Goal: Information Seeking & Learning: Learn about a topic

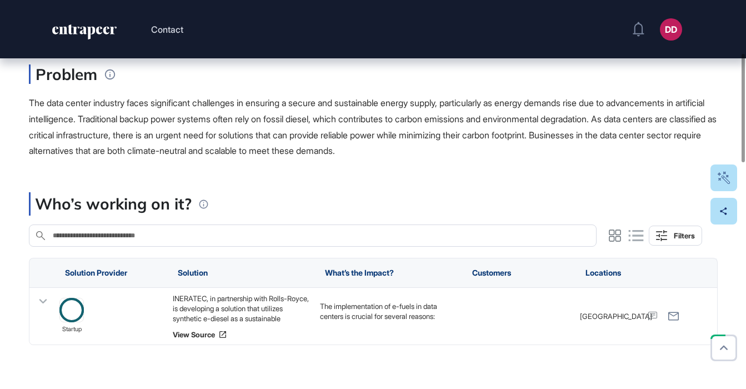
scroll to position [202, 0]
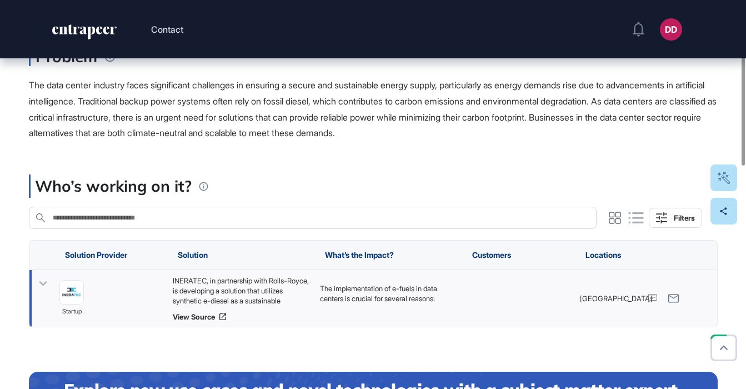
click at [41, 283] on icon at bounding box center [43, 283] width 8 height 4
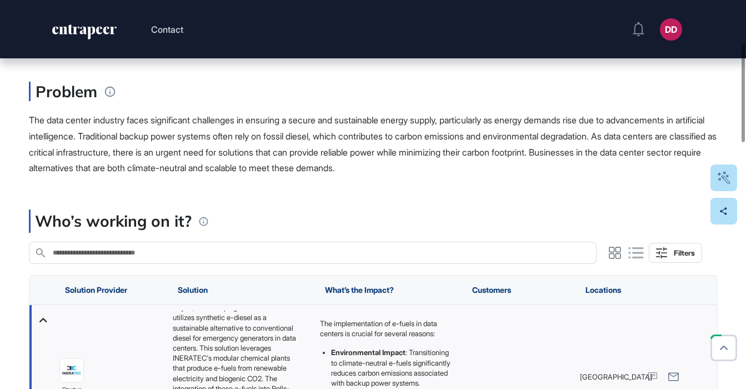
scroll to position [168, 0]
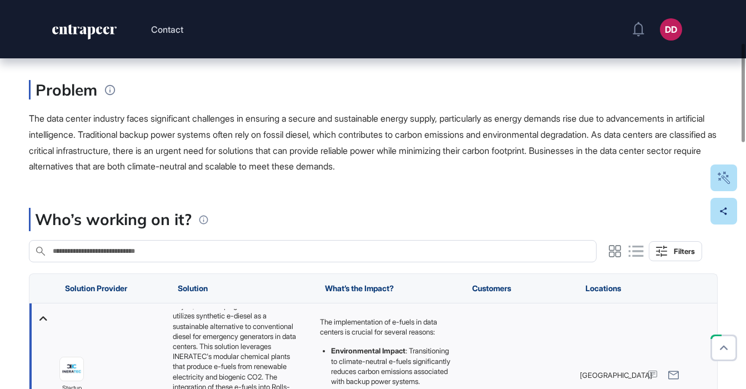
click at [392, 145] on span "The data center industry faces significant challenges in ensuring a secure and …" at bounding box center [373, 142] width 688 height 59
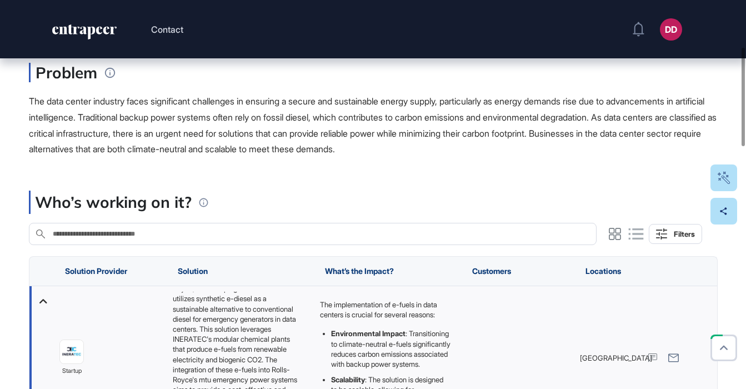
scroll to position [184, 0]
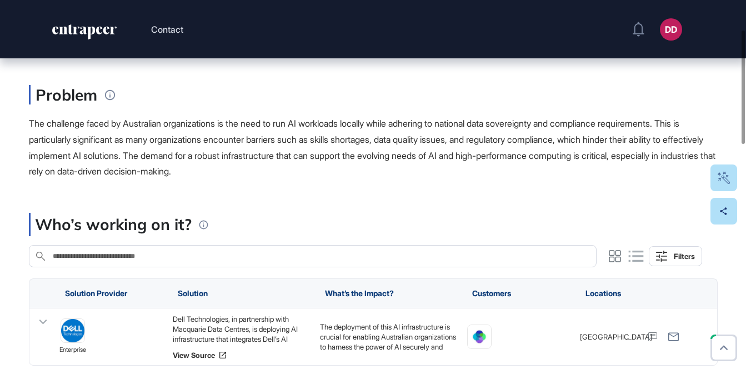
scroll to position [133, 0]
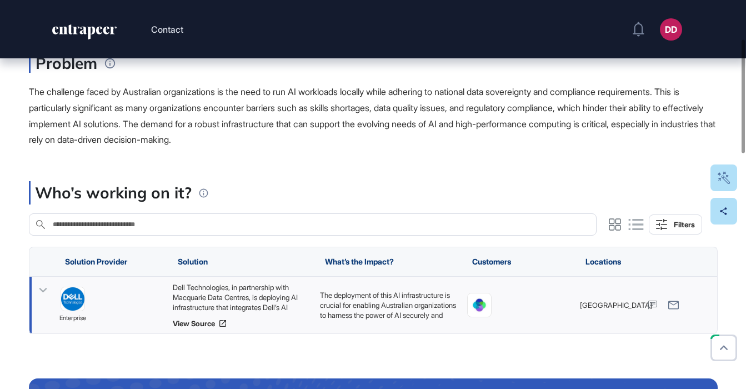
click at [41, 290] on icon at bounding box center [43, 290] width 8 height 4
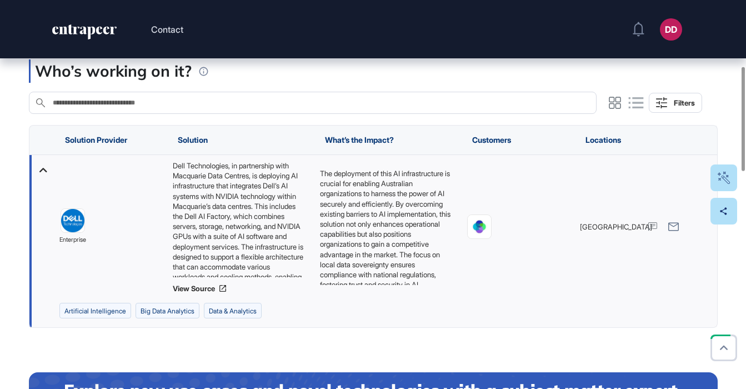
scroll to position [255, 0]
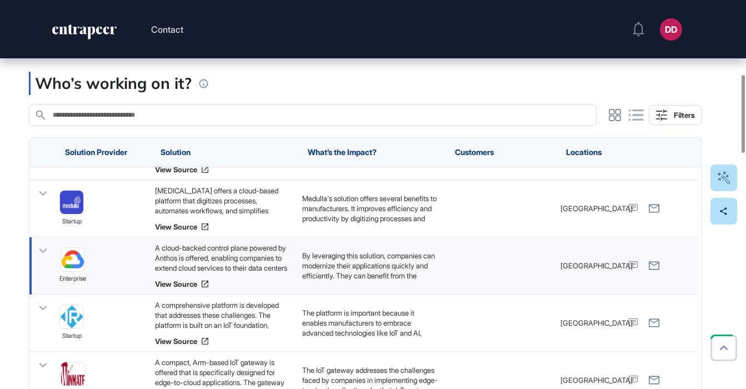
scroll to position [449, 0]
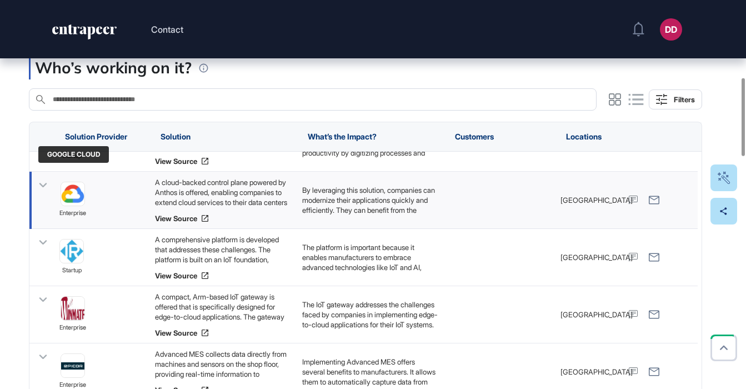
scroll to position [455, 0]
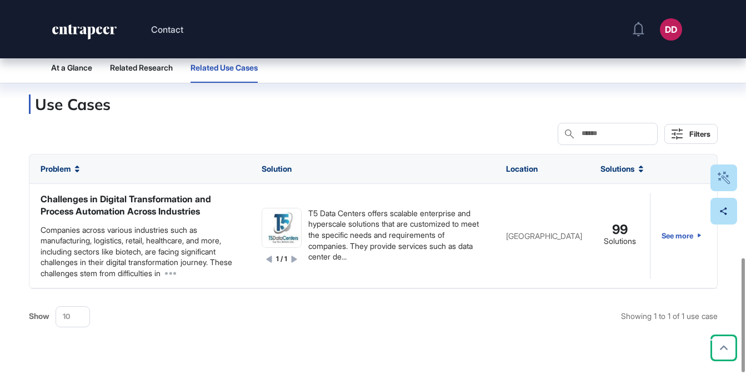
scroll to position [930, 0]
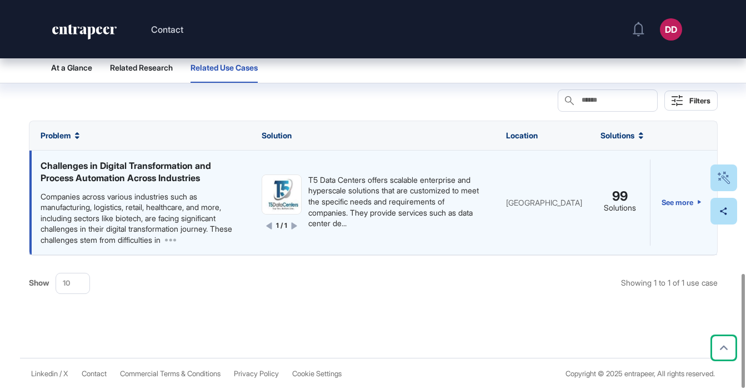
click at [97, 163] on div "Challenges in Digital Transformation and Process Automation Across Industries" at bounding box center [140, 172] width 199 height 25
click at [670, 203] on link "See more" at bounding box center [682, 203] width 40 height 86
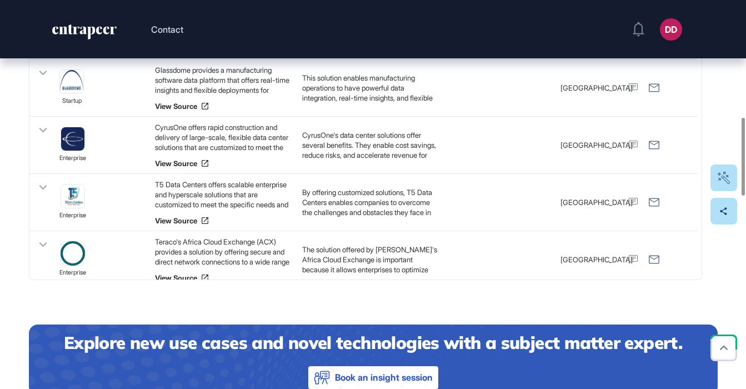
scroll to position [2476, 0]
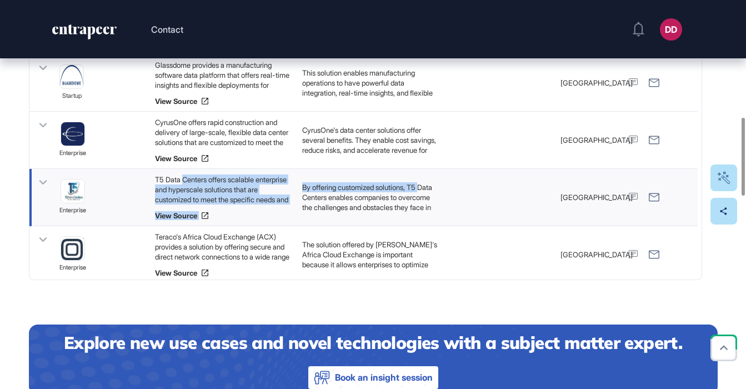
drag, startPoint x: 183, startPoint y: 183, endPoint x: 301, endPoint y: 193, distance: 118.8
click at [301, 194] on div "enterprise T5 Data Centers offers scalable enterprise and hyperscale solutions …" at bounding box center [363, 197] width 669 height 57
click at [444, 193] on div "By offering customized solutions, T5 Data Centers enables companies to overcome…" at bounding box center [499, 197] width 111 height 57
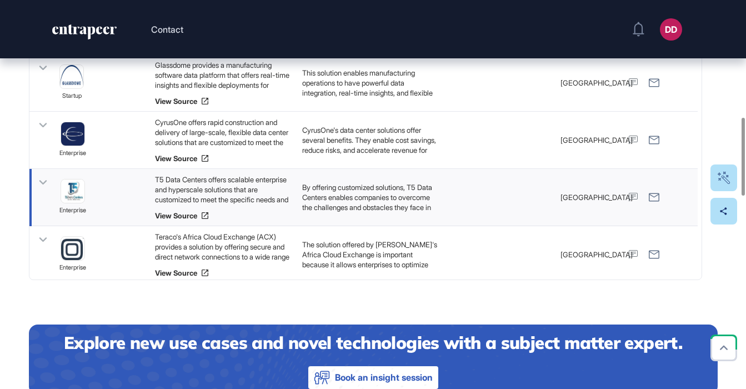
click at [46, 183] on icon at bounding box center [43, 183] width 16 height 16
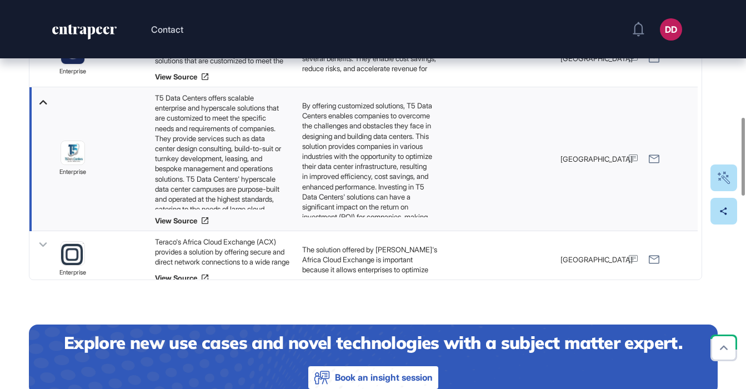
scroll to position [2564, 0]
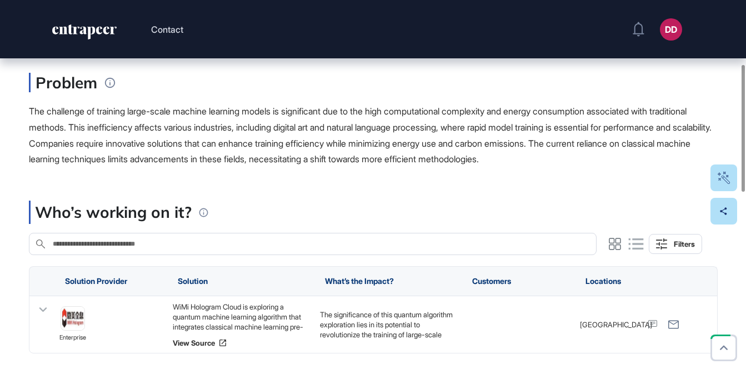
scroll to position [197, 0]
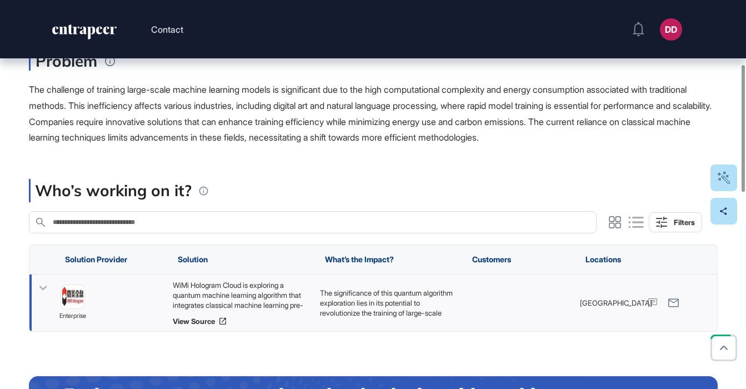
click at [46, 288] on icon at bounding box center [43, 288] width 16 height 16
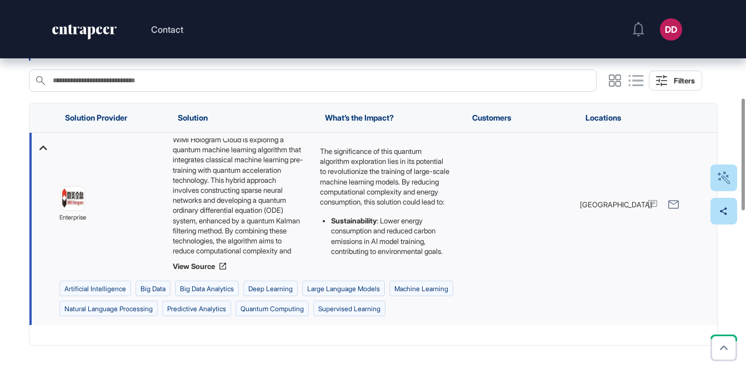
scroll to position [0, 0]
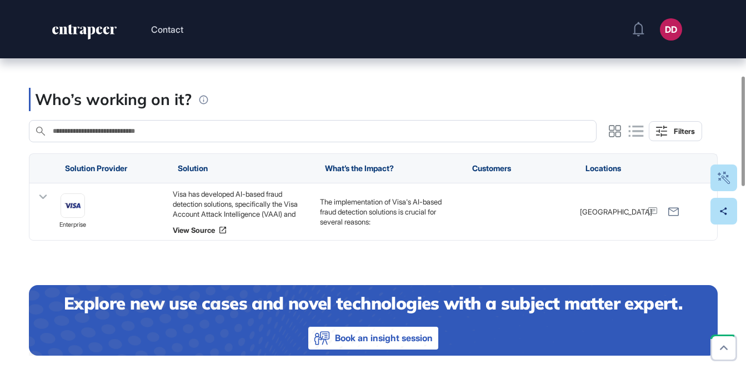
scroll to position [256, 0]
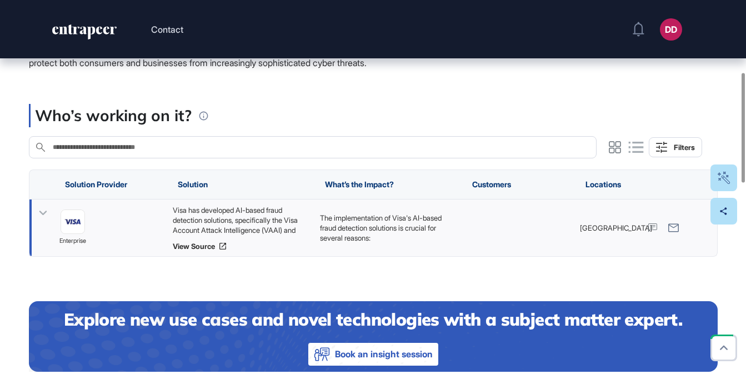
click at [43, 215] on icon at bounding box center [43, 213] width 8 height 4
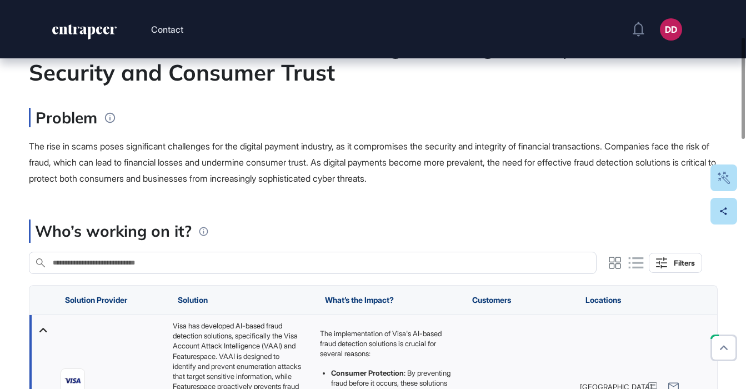
scroll to position [138, 0]
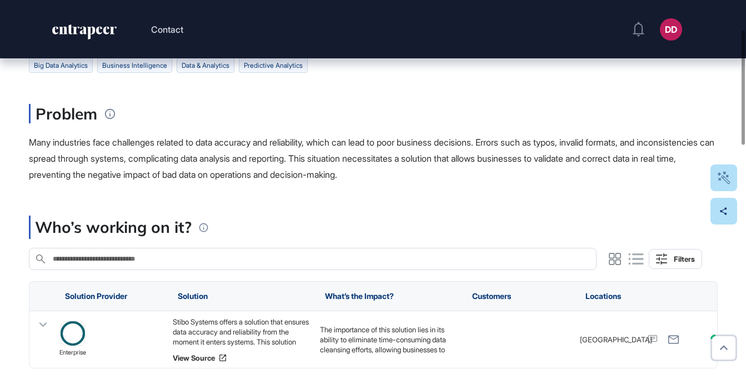
scroll to position [117, 0]
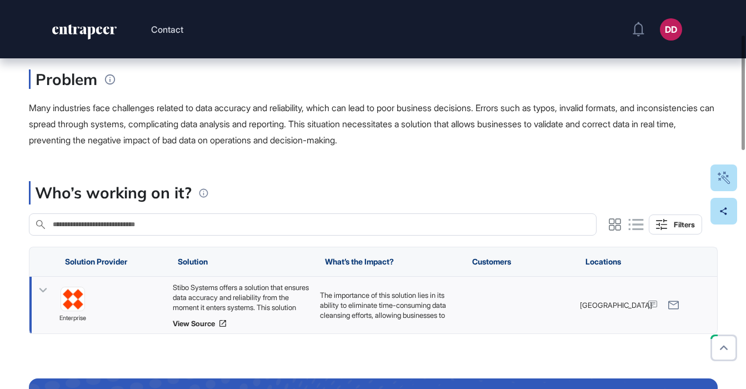
click at [44, 291] on icon at bounding box center [43, 290] width 8 height 4
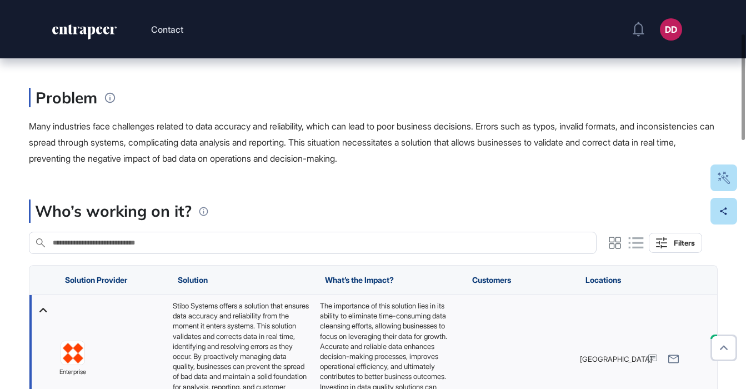
scroll to position [0, 0]
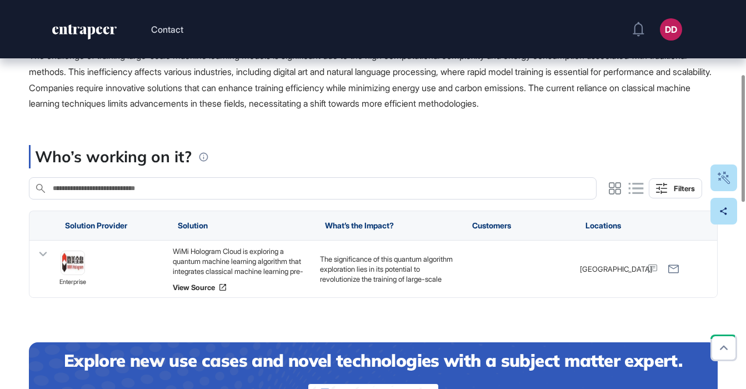
scroll to position [250, 0]
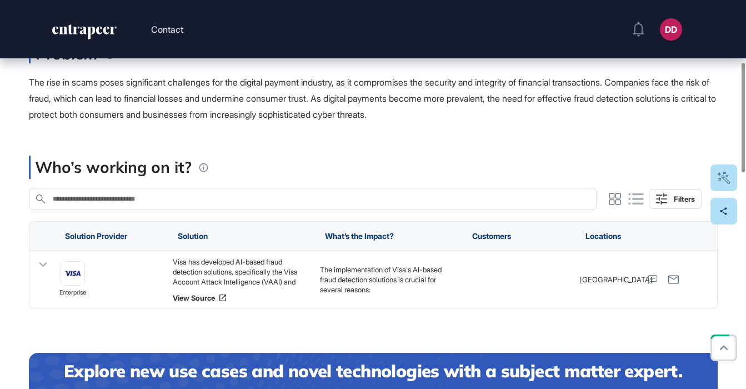
scroll to position [222, 0]
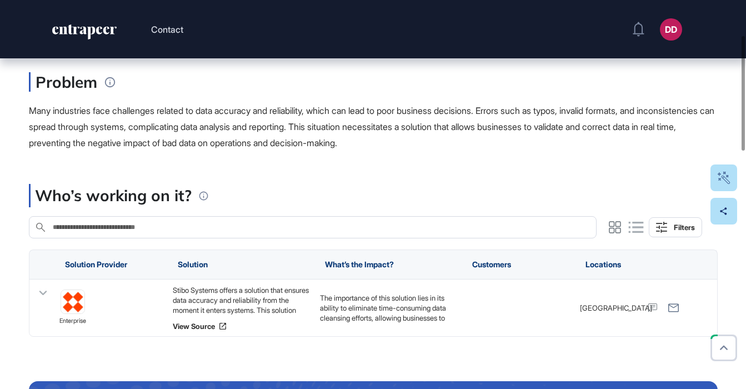
scroll to position [121, 0]
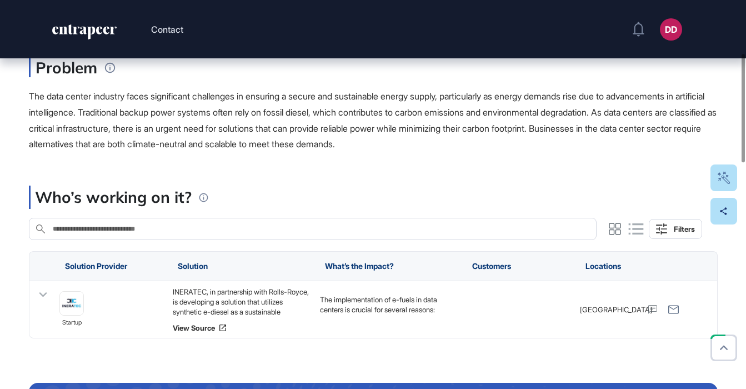
scroll to position [192, 0]
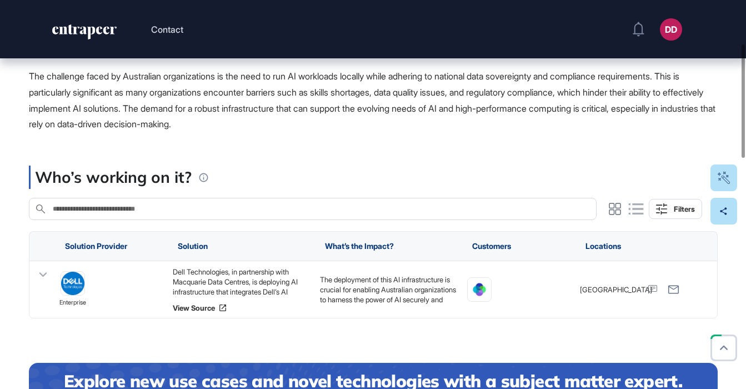
scroll to position [149, 0]
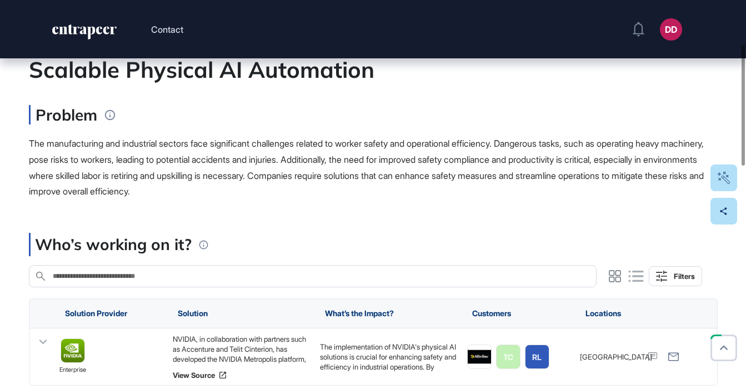
scroll to position [142, 0]
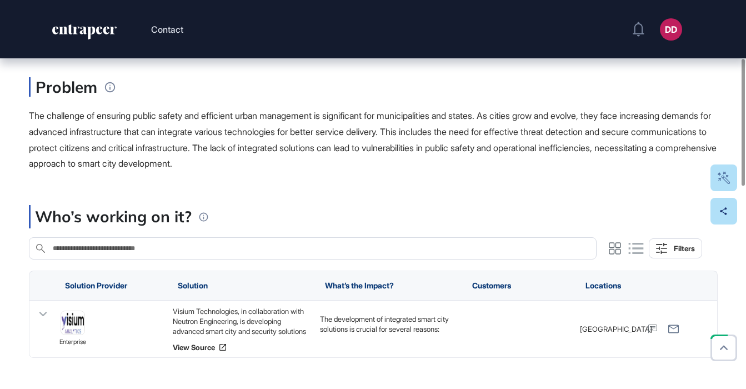
scroll to position [178, 0]
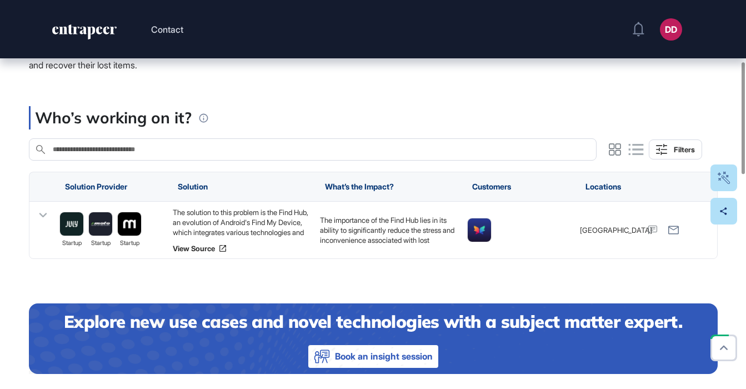
scroll to position [233, 0]
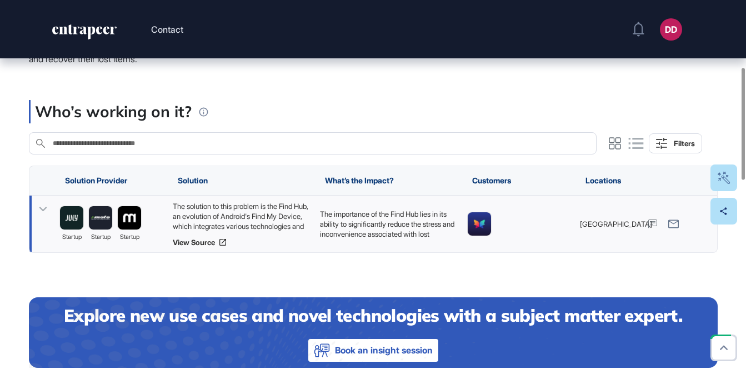
click at [47, 211] on icon at bounding box center [43, 209] width 16 height 16
